Goal: Information Seeking & Learning: Learn about a topic

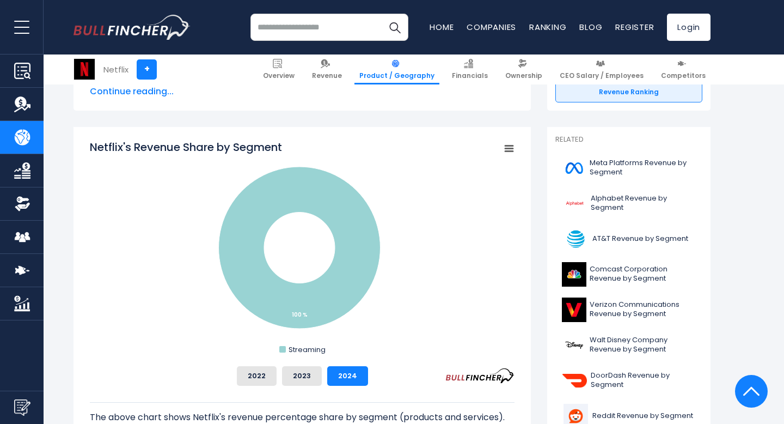
scroll to position [290, 0]
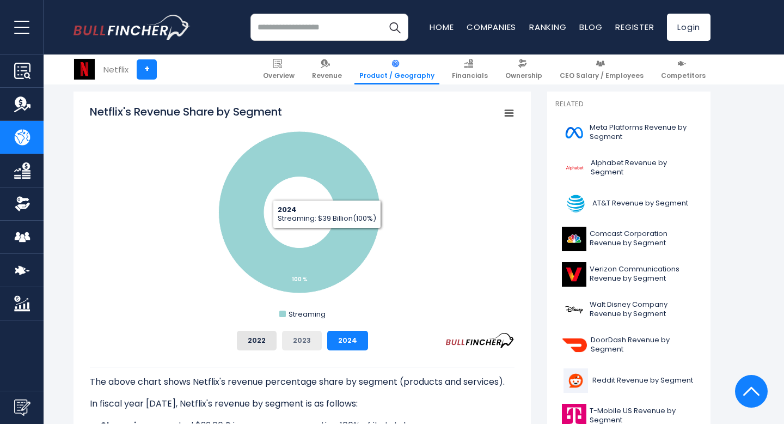
click at [298, 338] on button "2023" at bounding box center [302, 341] width 40 height 20
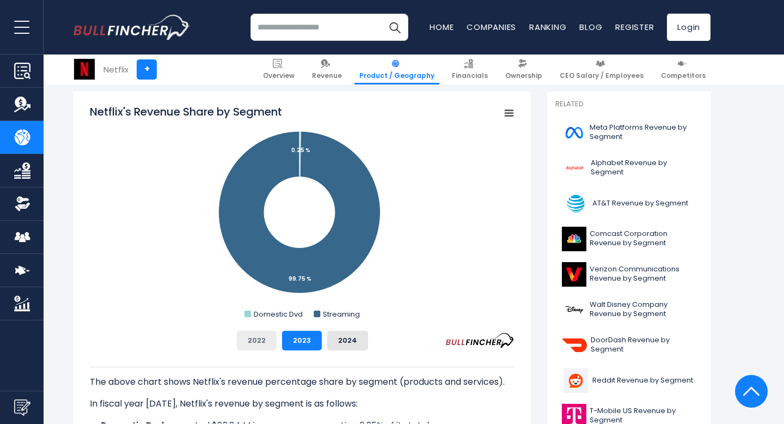
click at [256, 342] on button "2022" at bounding box center [257, 341] width 40 height 20
click at [334, 338] on button "2024" at bounding box center [347, 341] width 41 height 20
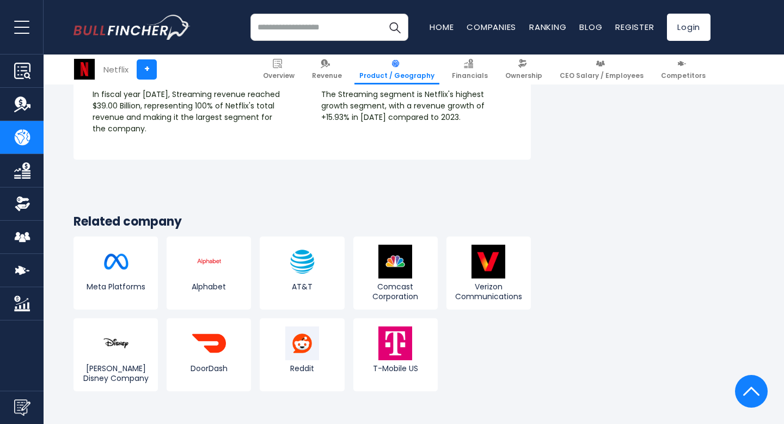
scroll to position [2038, 0]
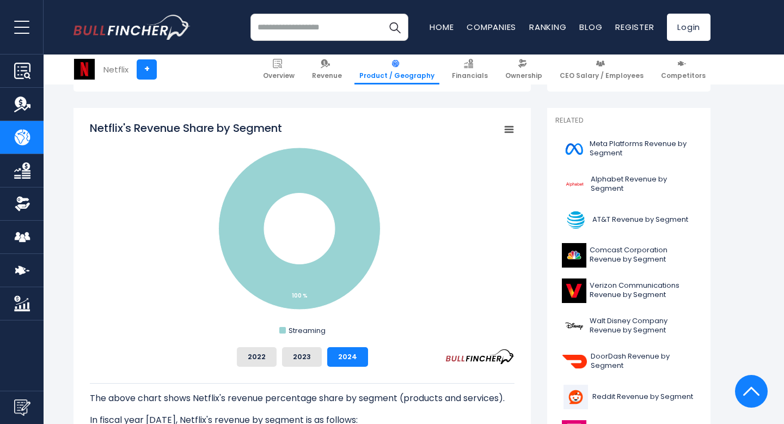
scroll to position [285, 0]
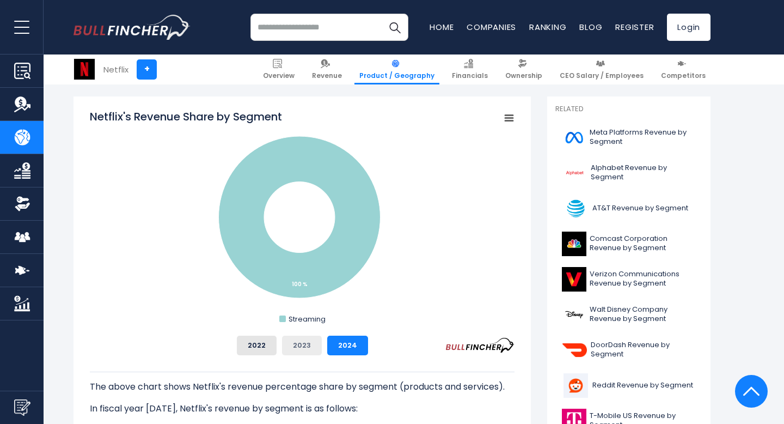
click at [306, 345] on button "2023" at bounding box center [302, 345] width 40 height 20
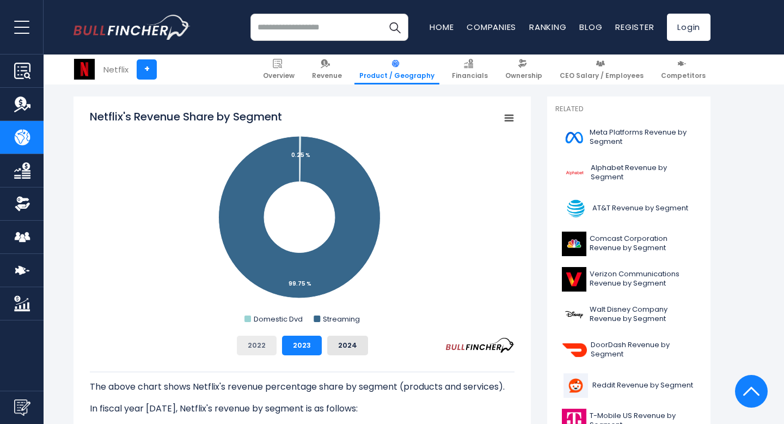
click at [272, 342] on button "2022" at bounding box center [257, 345] width 40 height 20
